Goal: Information Seeking & Learning: Find specific page/section

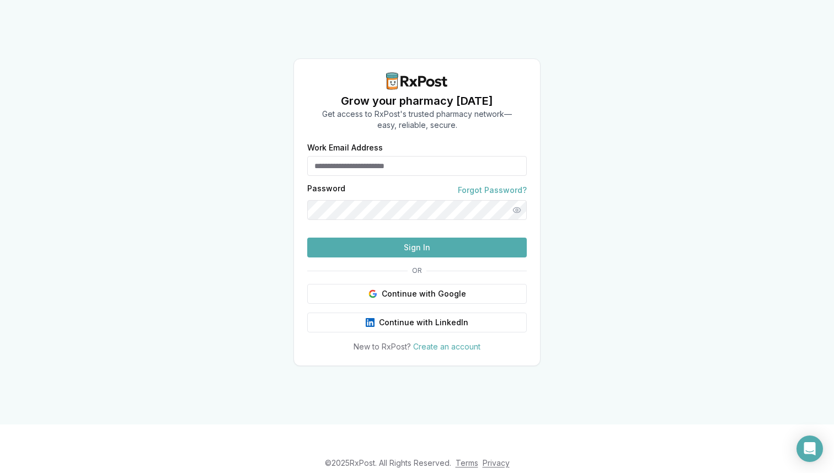
type input "**********"
click at [420, 257] on button "Sign In" at bounding box center [416, 248] width 219 height 20
click at [438, 257] on button "Sign In" at bounding box center [416, 248] width 219 height 20
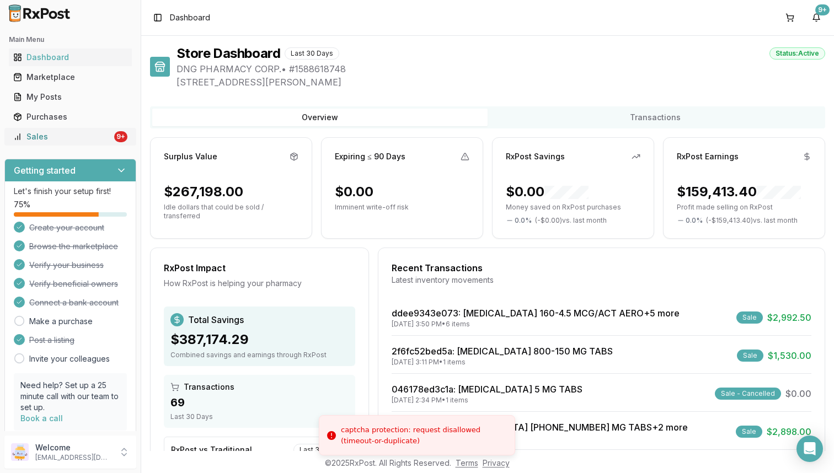
click at [84, 138] on div "Sales" at bounding box center [62, 136] width 99 height 11
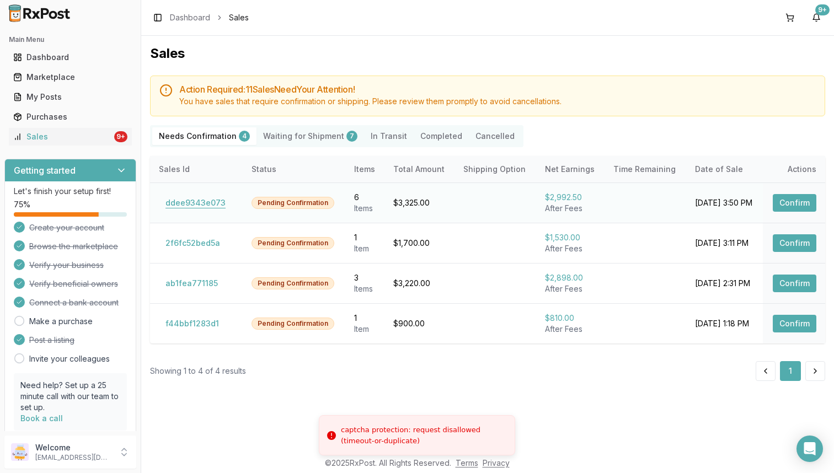
click at [214, 203] on button "ddee9343e073" at bounding box center [195, 203] width 73 height 18
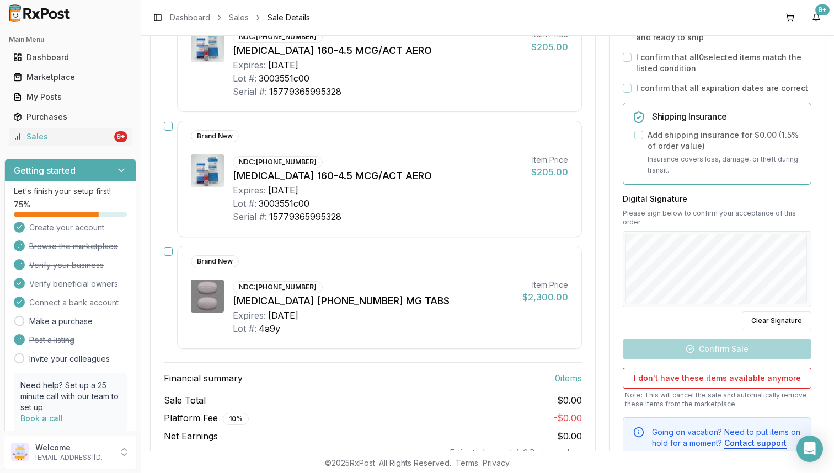
scroll to position [604, 0]
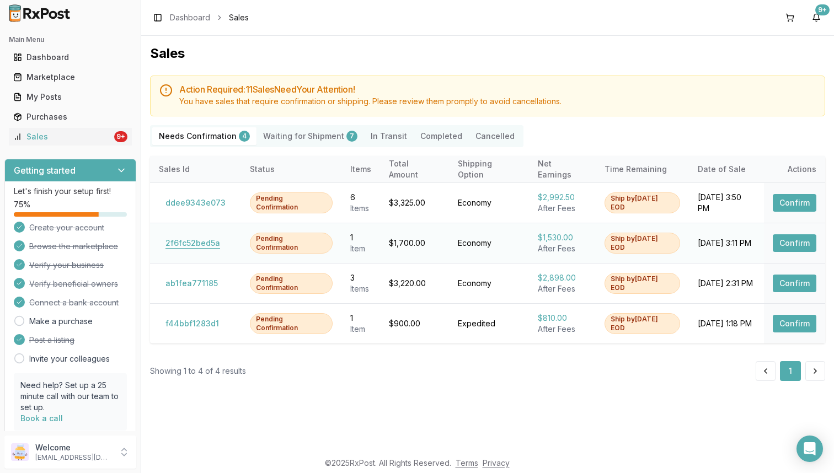
click at [199, 237] on button "2f6fc52bed5a" at bounding box center [193, 243] width 68 height 18
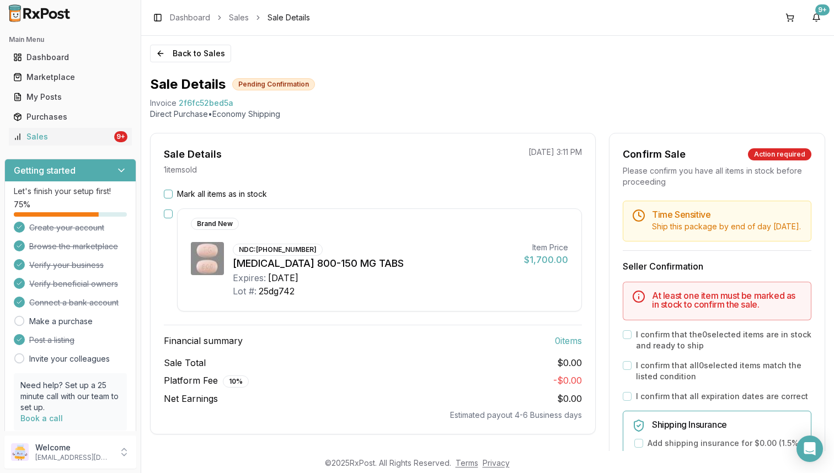
click at [199, 248] on img at bounding box center [207, 258] width 33 height 33
click at [58, 99] on div "My Posts" at bounding box center [70, 97] width 114 height 11
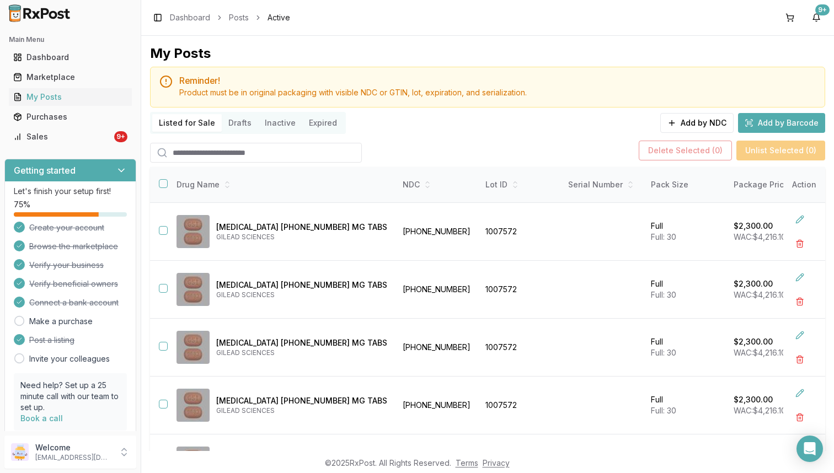
click at [282, 158] on input "search" at bounding box center [256, 153] width 212 height 20
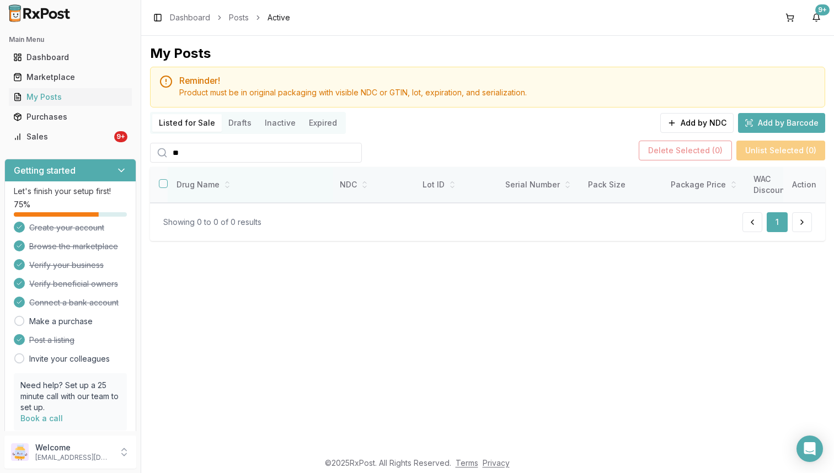
type input "*"
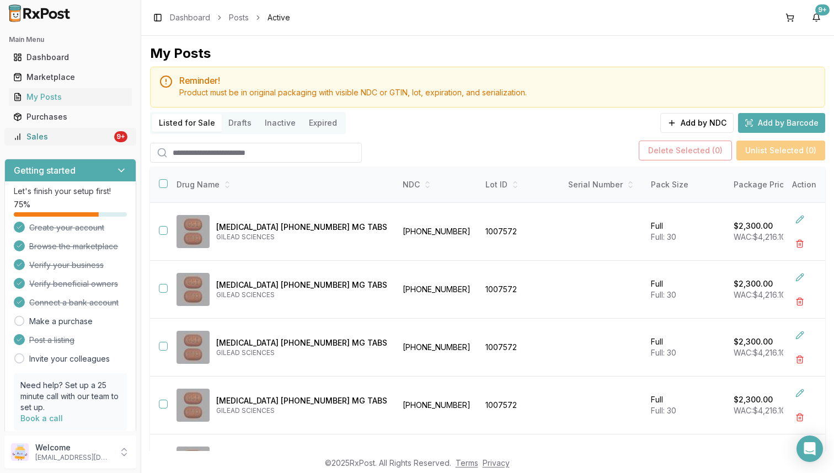
click at [85, 143] on link "Sales 9+" at bounding box center [70, 137] width 123 height 20
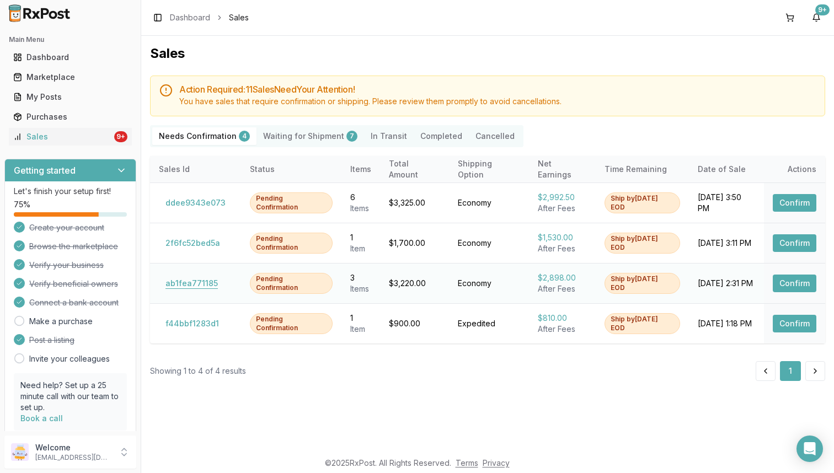
click at [196, 283] on button "ab1fea771185" at bounding box center [192, 284] width 66 height 18
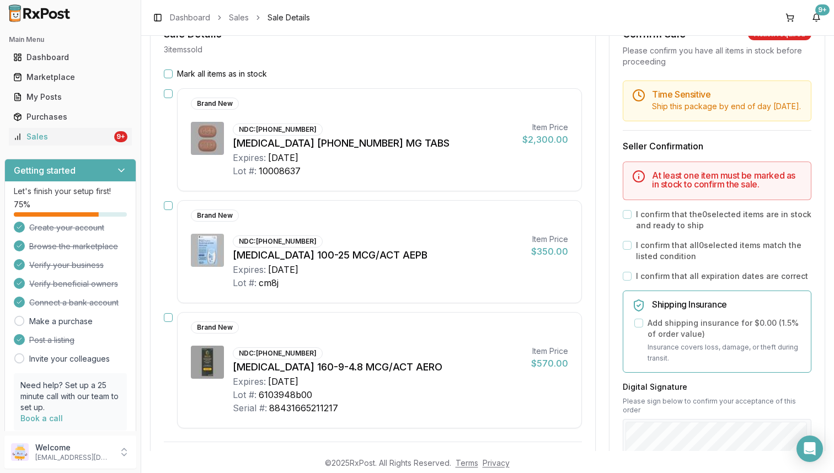
scroll to position [112, 0]
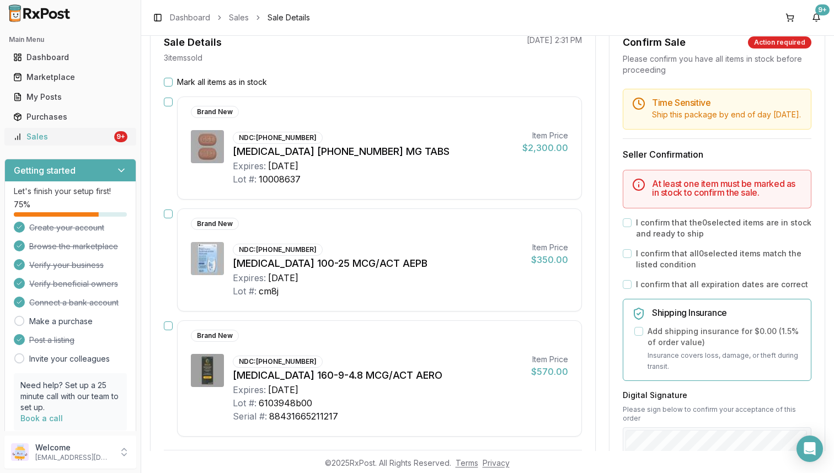
click at [105, 144] on link "Sales 9+" at bounding box center [70, 137] width 123 height 20
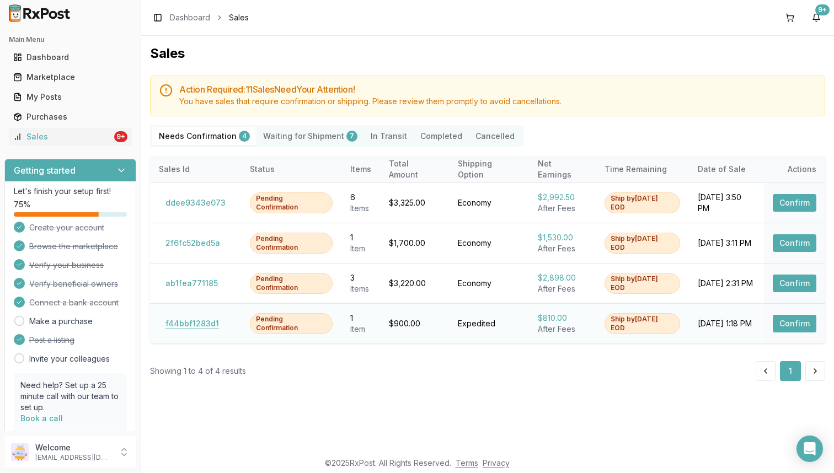
click at [197, 323] on button "f44bbf1283d1" at bounding box center [192, 324] width 67 height 18
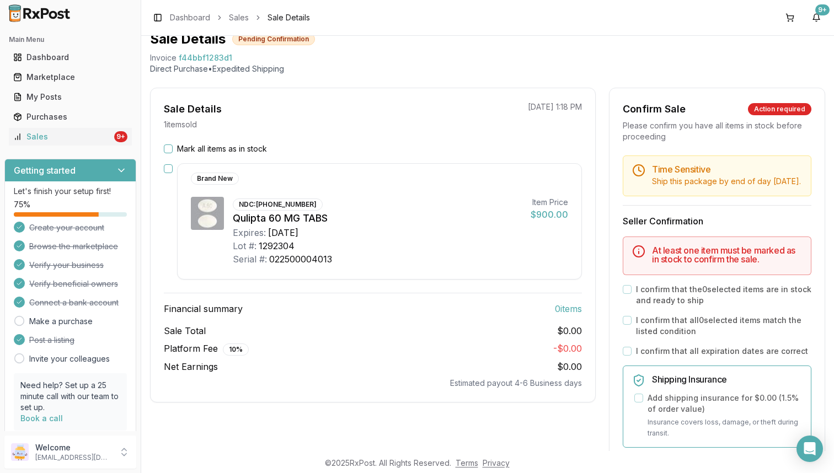
scroll to position [61, 0]
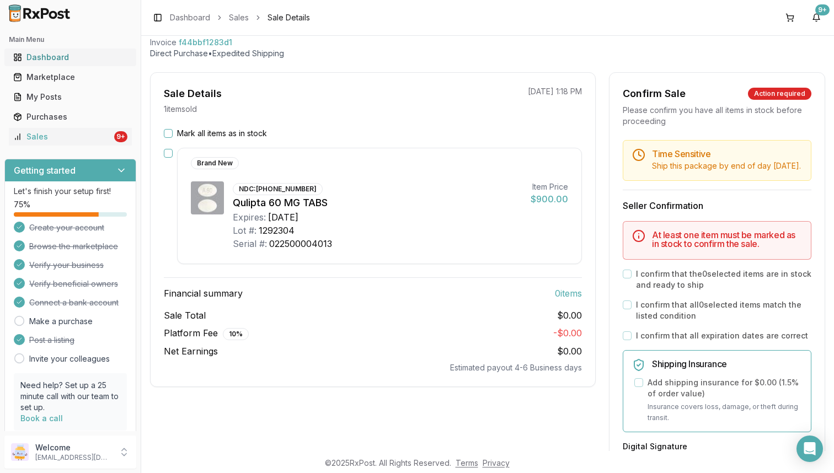
click at [92, 65] on link "Dashboard" at bounding box center [70, 57] width 123 height 20
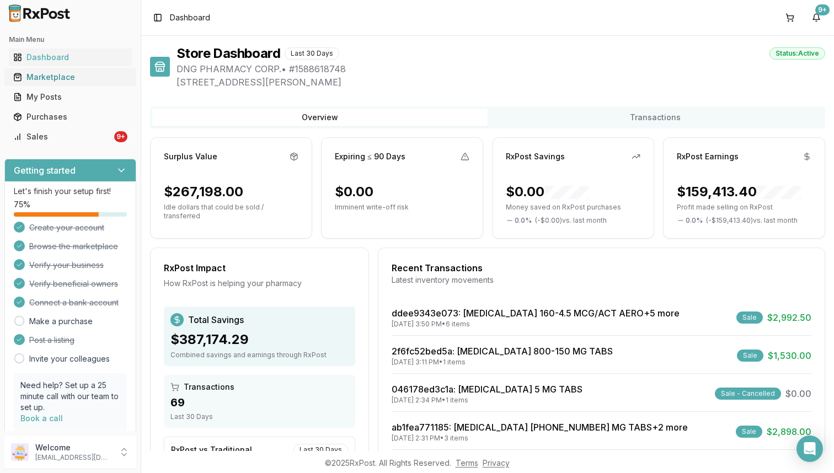
click at [103, 78] on div "Marketplace" at bounding box center [70, 77] width 114 height 11
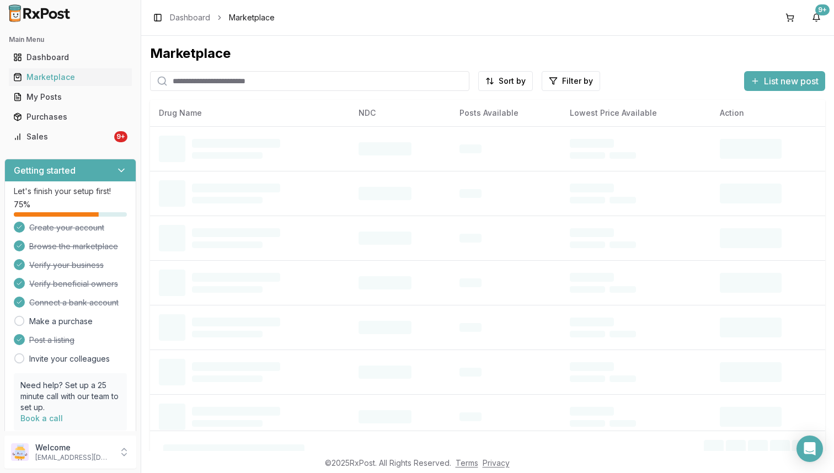
click at [298, 69] on div "Marketplace Sort by Filter by List new post Drug Name NDC Posts Available Lowes…" at bounding box center [487, 239] width 675 height 389
click at [313, 79] on input "search" at bounding box center [309, 81] width 319 height 20
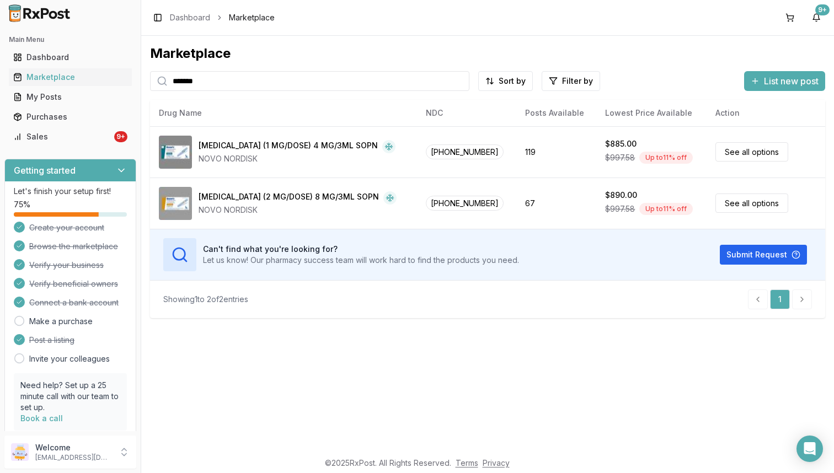
type input "*******"
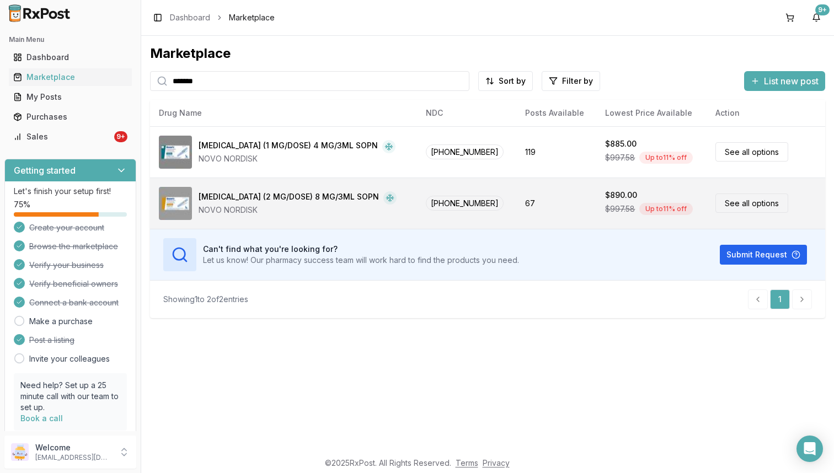
click at [527, 186] on td "67" at bounding box center [556, 203] width 80 height 51
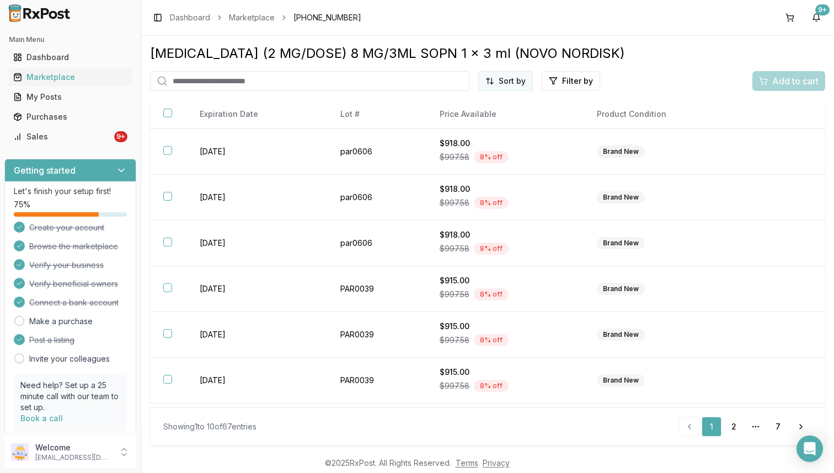
click at [531, 82] on html "Main Menu Dashboard Marketplace My Posts Purchases Sales 9+ Getting started Let…" at bounding box center [417, 236] width 834 height 473
click at [469, 120] on div "Price (Low to High)" at bounding box center [478, 123] width 105 height 18
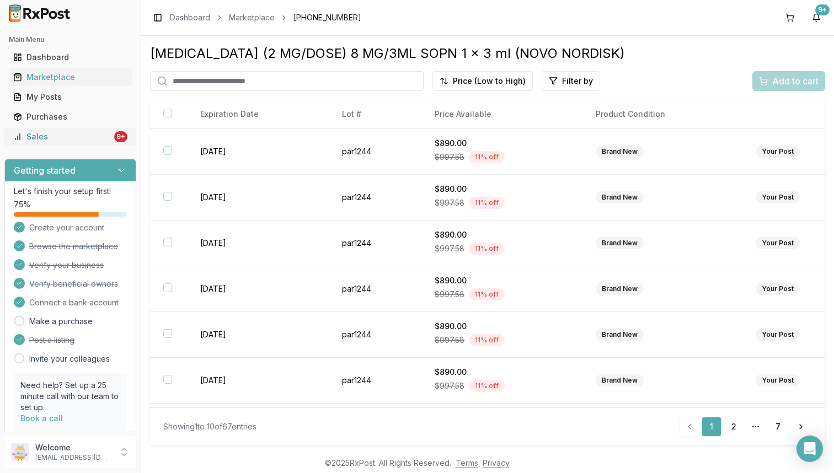
click at [105, 136] on div "Sales" at bounding box center [62, 136] width 99 height 11
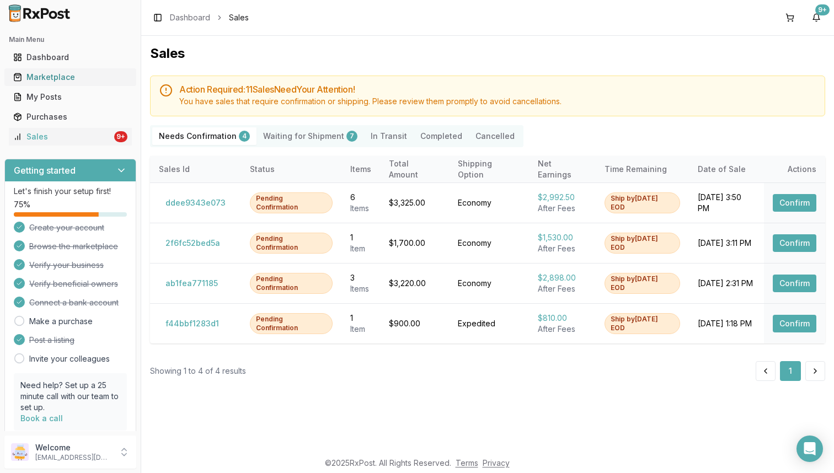
click at [96, 80] on div "Marketplace" at bounding box center [70, 77] width 114 height 11
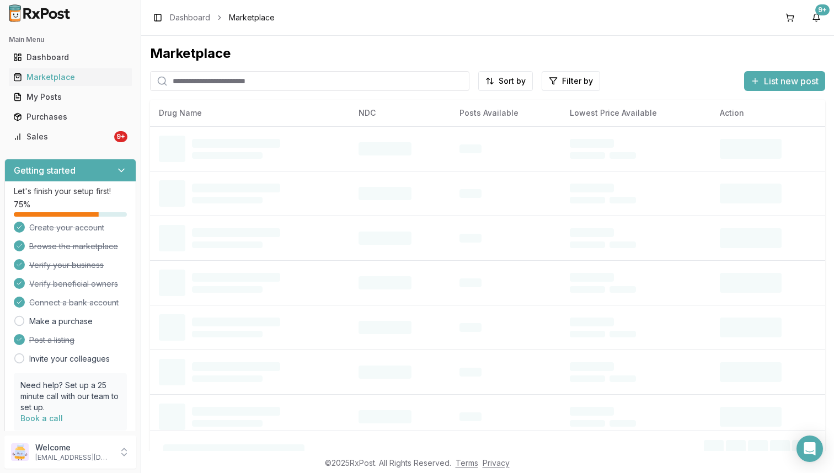
click at [265, 78] on input "search" at bounding box center [309, 81] width 319 height 20
type input "*******"
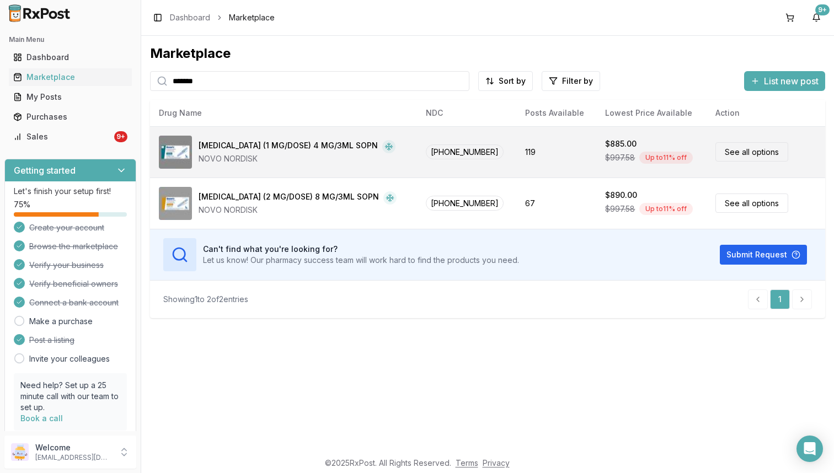
click at [542, 153] on td "119" at bounding box center [556, 151] width 80 height 51
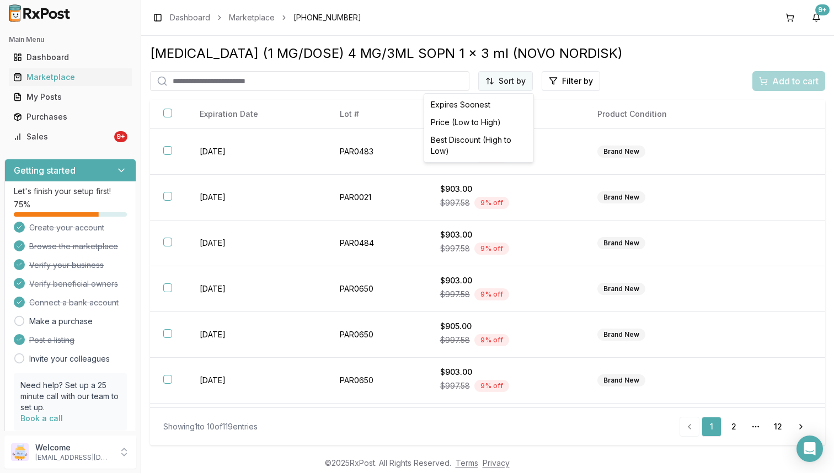
click at [522, 79] on html "Main Menu Dashboard Marketplace My Posts Purchases Sales 9+ Getting started Let…" at bounding box center [417, 236] width 834 height 473
click at [503, 127] on div "Price (Low to High)" at bounding box center [478, 123] width 105 height 18
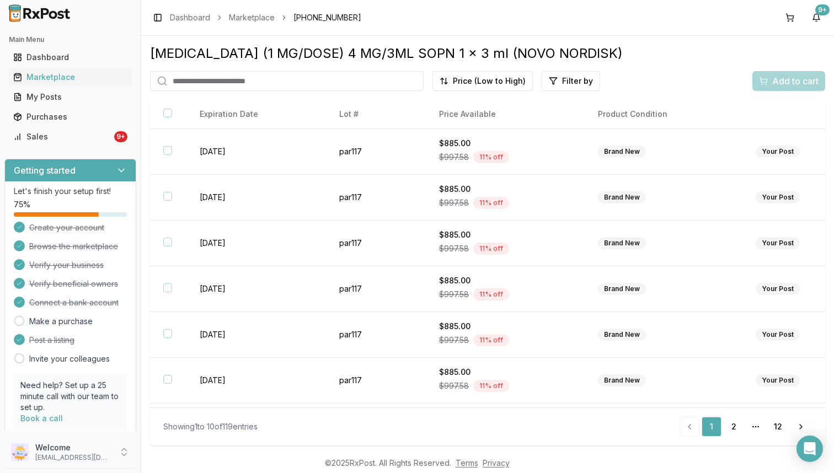
click at [96, 450] on p "Welcome" at bounding box center [73, 447] width 77 height 11
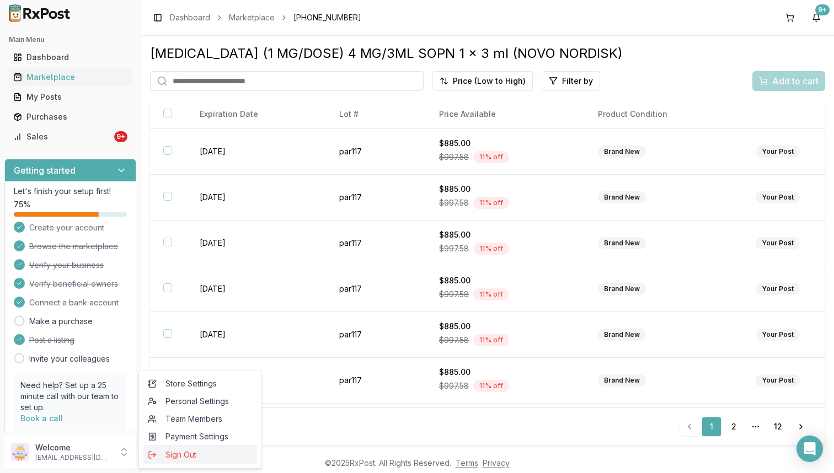
click at [162, 458] on span "Sign Out" at bounding box center [200, 454] width 105 height 11
